Goal: Transaction & Acquisition: Purchase product/service

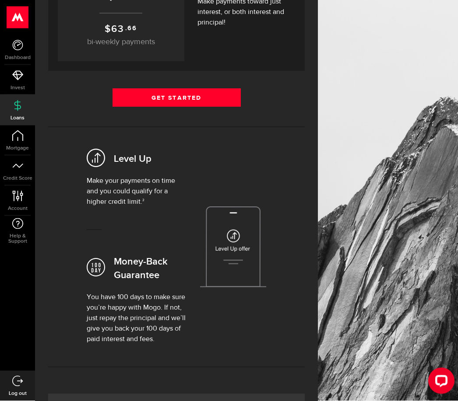
scroll to position [214, 0]
click at [237, 241] on img at bounding box center [233, 247] width 67 height 81
click at [242, 253] on img at bounding box center [233, 247] width 67 height 81
click at [235, 241] on img at bounding box center [233, 247] width 67 height 81
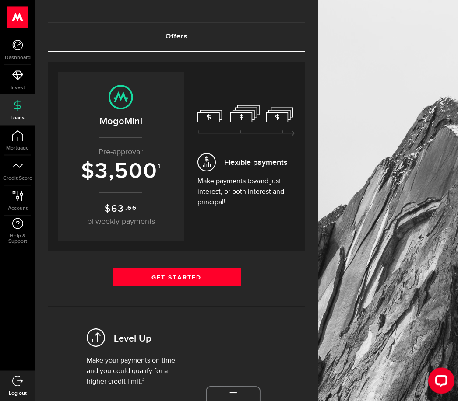
scroll to position [0, 0]
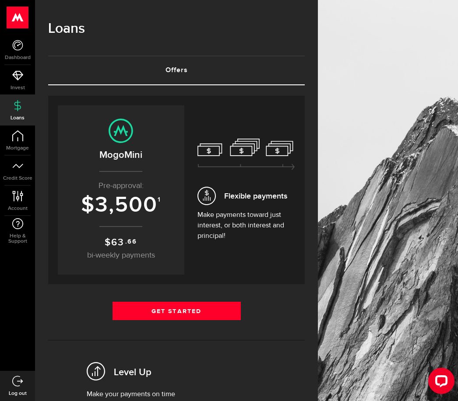
click at [147, 238] on p "$ 63 .66 bi-weekly payments" at bounding box center [121, 249] width 109 height 26
click at [152, 191] on p "Pre-approval:" at bounding box center [121, 186] width 109 height 12
click at [208, 204] on icon at bounding box center [206, 196] width 18 height 18
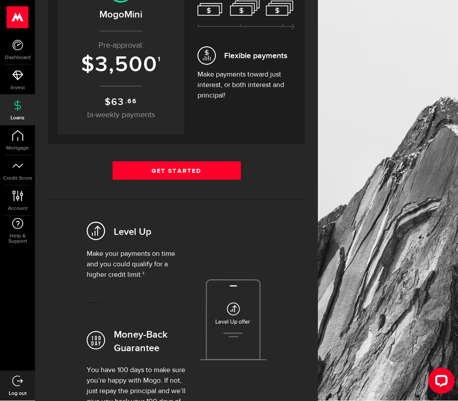
scroll to position [141, 0]
click at [182, 174] on link "Get Started" at bounding box center [177, 171] width 128 height 18
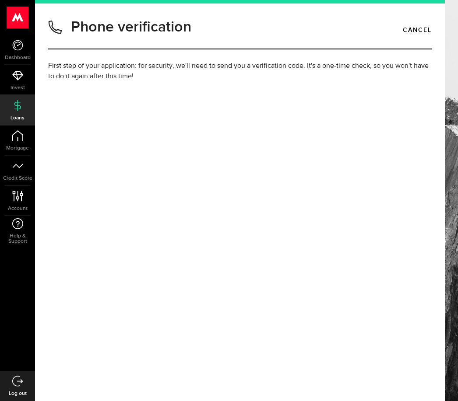
type input "(780) 882-5780"
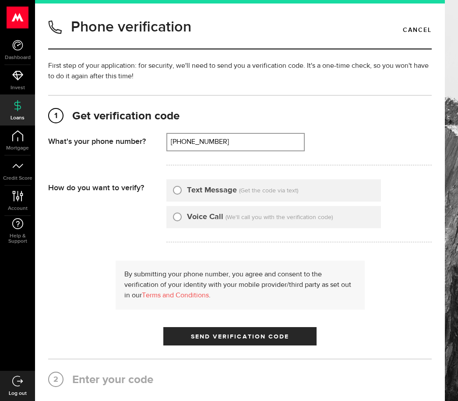
click at [179, 189] on input "Text Message" at bounding box center [177, 189] width 9 height 9
radio input "true"
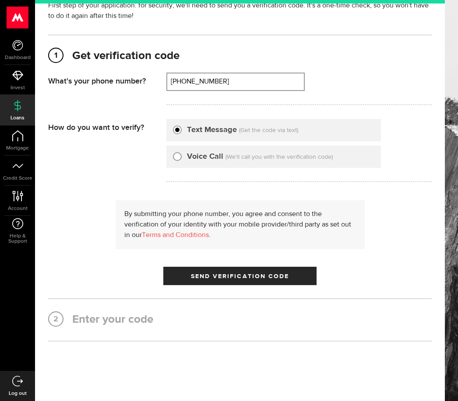
scroll to position [60, 0]
click at [249, 276] on span "Send Verification Code" at bounding box center [240, 277] width 99 height 6
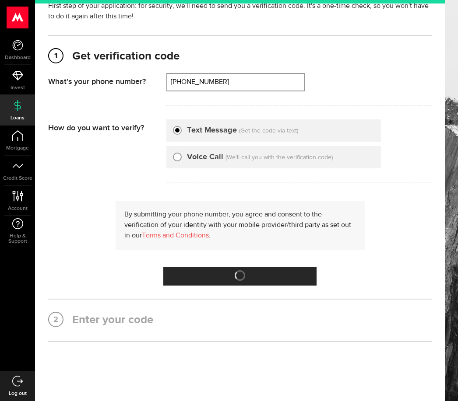
scroll to position [0, 0]
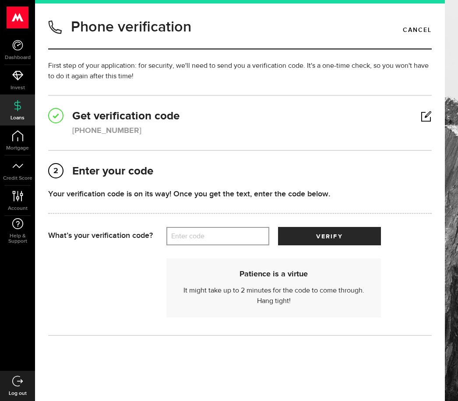
click at [208, 235] on label "Enter code" at bounding box center [217, 237] width 103 height 18
click at [208, 235] on input "Enter code" at bounding box center [217, 236] width 103 height 18
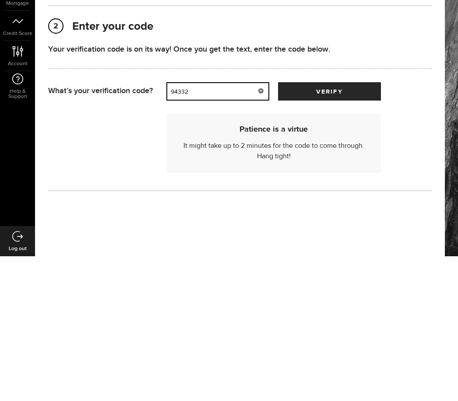
type input "94332"
click at [339, 234] on span "verify" at bounding box center [329, 237] width 26 height 6
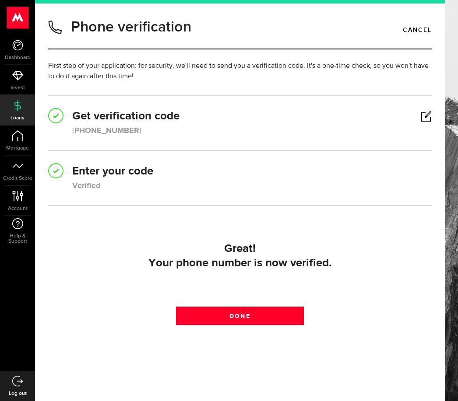
click at [244, 307] on link "Done" at bounding box center [240, 316] width 128 height 18
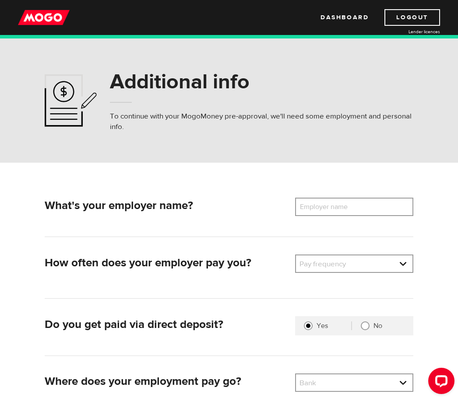
click at [328, 206] on label "Employer name" at bounding box center [330, 207] width 70 height 18
click at [328, 206] on input "Employer name" at bounding box center [354, 207] width 118 height 18
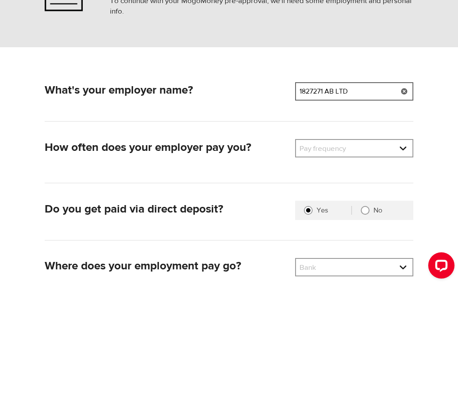
type input "1827271 AB LTD"
click at [356, 256] on select "Pay frequency Weekly Bi-Weekly Semi-Monthly Monthly" at bounding box center [354, 265] width 116 height 18
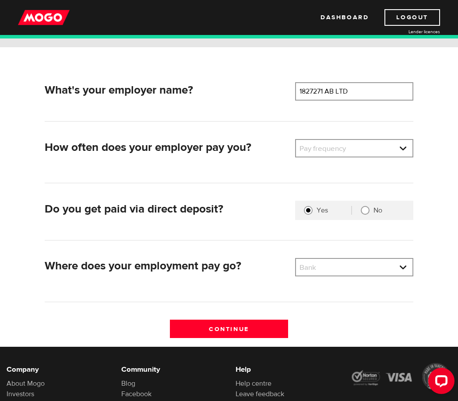
select select "4"
click at [399, 269] on select "Bank BMO / Bank of Montreal CIBC / Canadian Imperial Bank of Commerce CWB / Can…" at bounding box center [354, 268] width 116 height 18
select select "4"
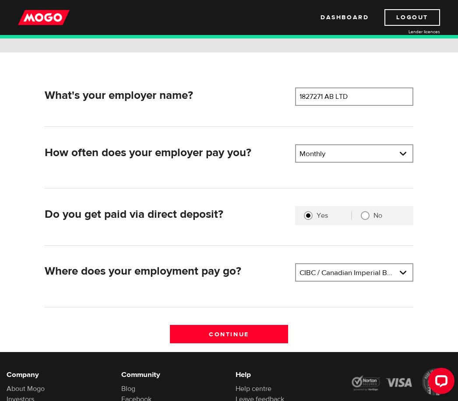
scroll to position [109, 0]
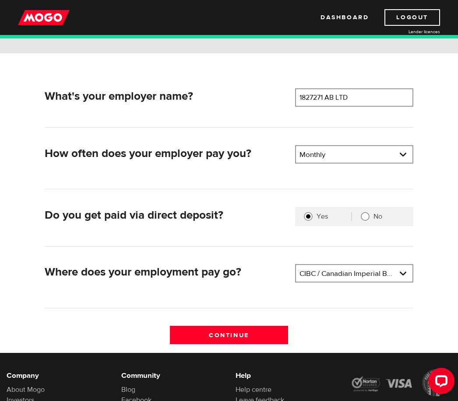
click at [367, 215] on input "No" at bounding box center [365, 216] width 9 height 9
radio input "true"
click at [237, 331] on input "Continue" at bounding box center [229, 335] width 118 height 18
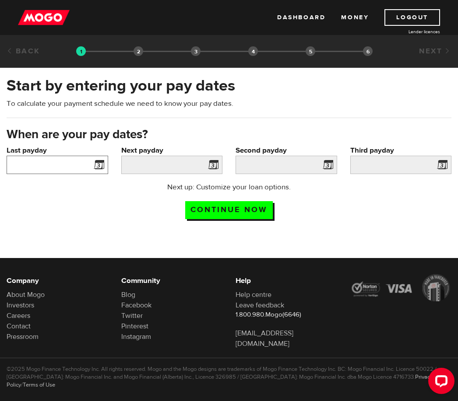
click at [88, 163] on input "Last payday" at bounding box center [58, 165] width 102 height 18
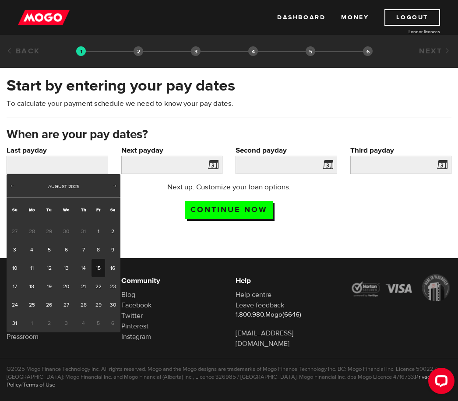
click at [97, 268] on link "15" at bounding box center [98, 268] width 14 height 18
type input "[DATE]"
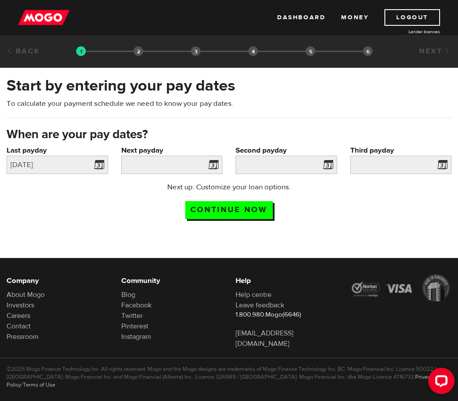
click at [216, 167] on span at bounding box center [211, 166] width 13 height 14
click at [204, 158] on input "Next payday" at bounding box center [172, 165] width 102 height 18
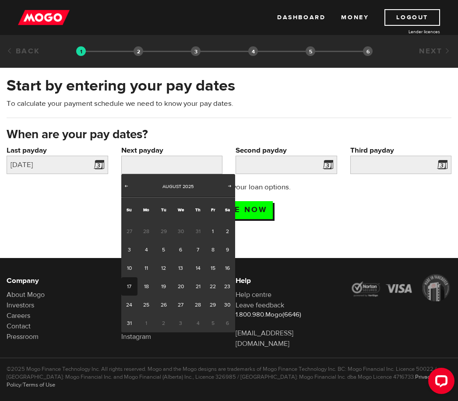
click at [214, 227] on link "1" at bounding box center [213, 231] width 14 height 18
type input "2025/08/01"
type input "2025/8/31"
type input "2025/9/30"
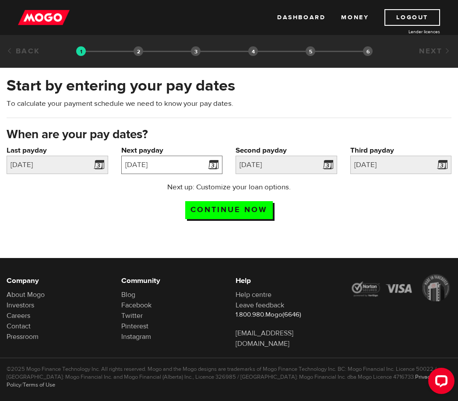
click at [204, 163] on input "2025/08/01" at bounding box center [172, 165] width 102 height 18
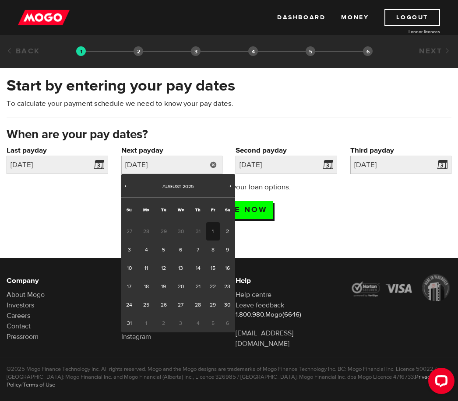
click at [149, 322] on span "1" at bounding box center [146, 323] width 18 height 18
click at [148, 320] on span "1" at bounding box center [146, 323] width 18 height 18
click at [151, 323] on span "1" at bounding box center [146, 323] width 18 height 18
click at [232, 186] on span "Next" at bounding box center [229, 186] width 7 height 7
click at [150, 232] on link "1" at bounding box center [146, 231] width 18 height 18
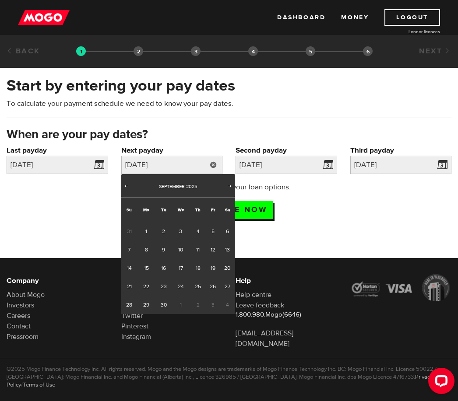
type input "2025/09/01"
type input "2025/10/1"
type input "2025/10/31"
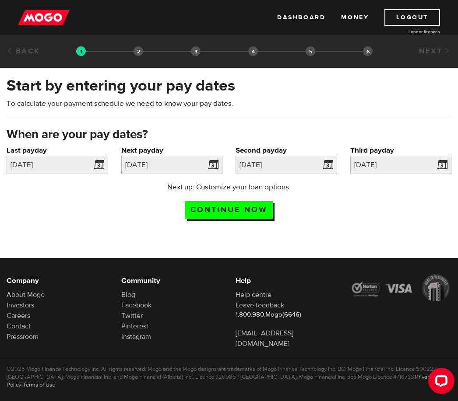
click at [235, 204] on input "Continue now" at bounding box center [229, 210] width 88 height 18
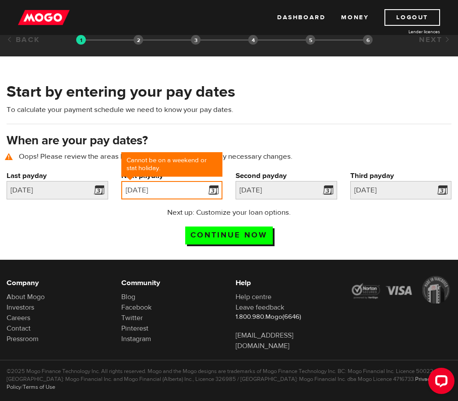
click at [201, 191] on input "2025/09/01" at bounding box center [172, 190] width 102 height 18
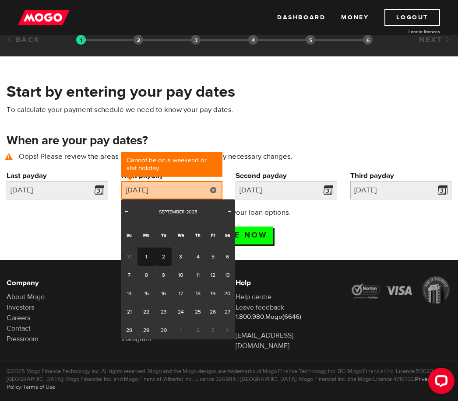
click at [164, 252] on link "2" at bounding box center [163, 257] width 16 height 18
type input "2025/09/02"
type input "2025/10/2"
type input "2025/11/1"
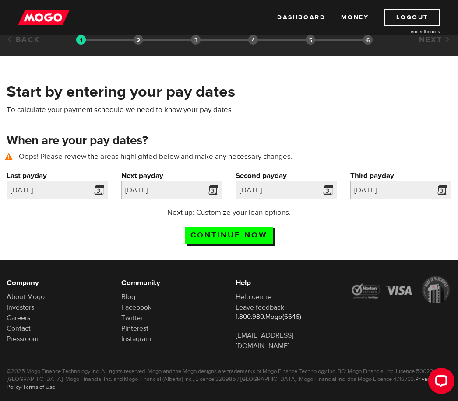
click at [239, 233] on input "Continue now" at bounding box center [229, 236] width 88 height 18
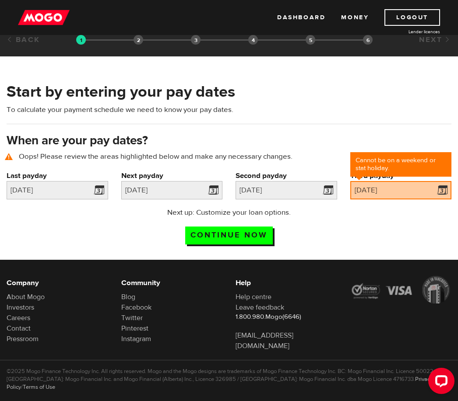
click at [439, 189] on span at bounding box center [440, 192] width 13 height 14
click at [401, 188] on input "[DATE]" at bounding box center [401, 190] width 102 height 18
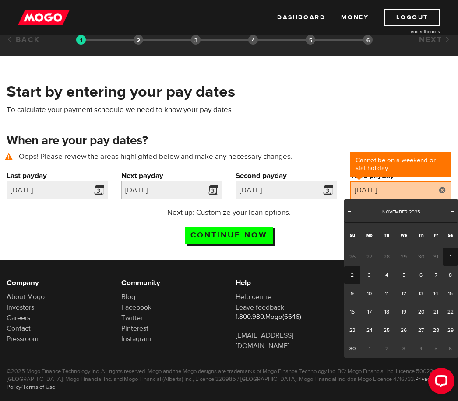
click at [357, 275] on link "2" at bounding box center [352, 275] width 16 height 18
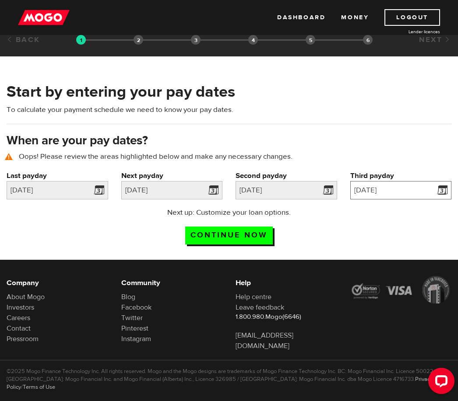
click at [412, 190] on input "[DATE]" at bounding box center [401, 190] width 102 height 18
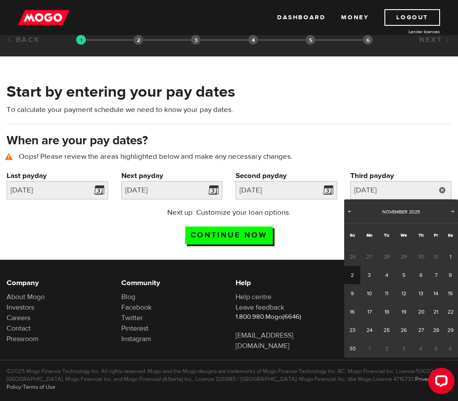
click at [371, 275] on link "3" at bounding box center [369, 275] width 18 height 18
type input "[DATE]"
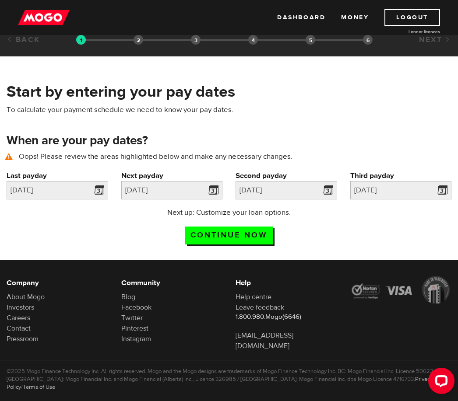
click at [250, 232] on input "Continue now" at bounding box center [229, 236] width 88 height 18
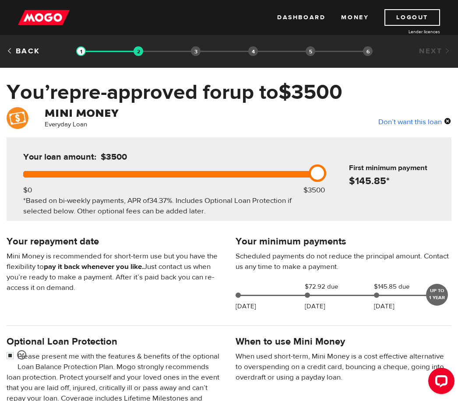
click at [404, 120] on div "Don’t want this loan" at bounding box center [414, 121] width 73 height 11
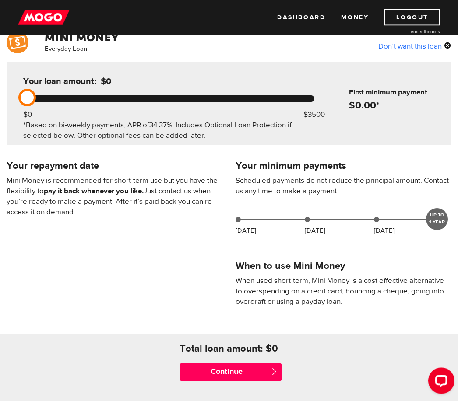
scroll to position [76, 0]
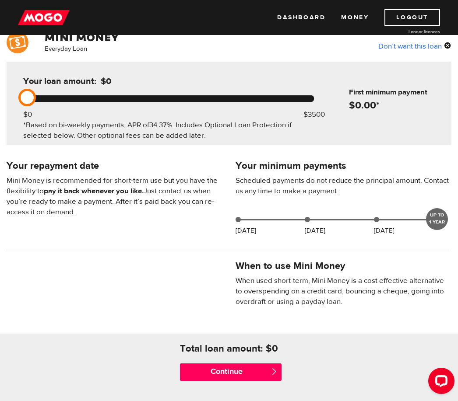
click at [230, 370] on input "Continue" at bounding box center [231, 373] width 102 height 18
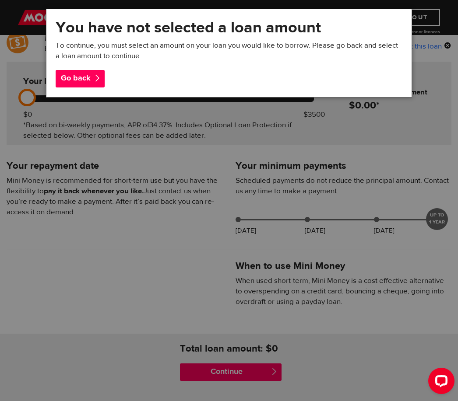
click at [81, 78] on div "Go back" at bounding box center [80, 79] width 49 height 18
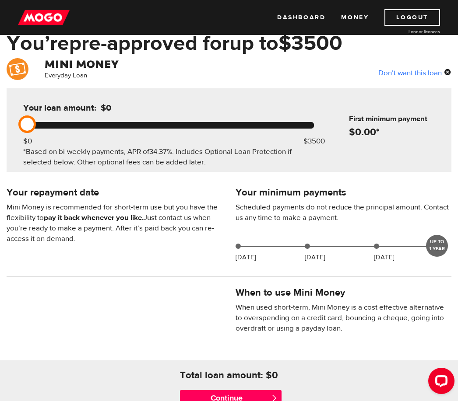
scroll to position [0, 0]
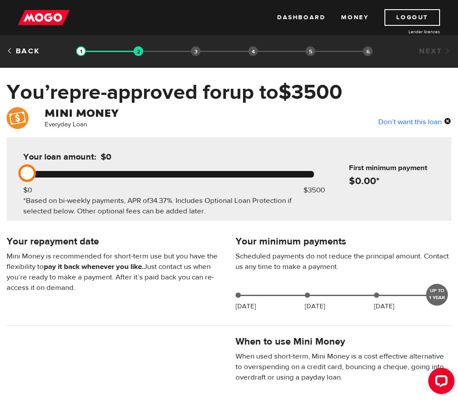
click at [411, 14] on link "Logout" at bounding box center [412, 17] width 56 height 17
